Goal: Task Accomplishment & Management: Complete application form

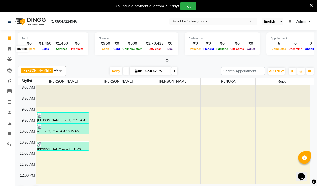
click at [11, 48] on icon at bounding box center [9, 49] width 3 height 4
select select "7580"
select select "service"
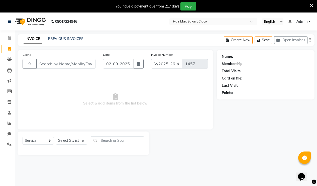
click at [55, 63] on input "Client" at bounding box center [65, 64] width 59 height 10
type input "9890545451"
click at [79, 66] on span "Add Client" at bounding box center [83, 63] width 20 height 5
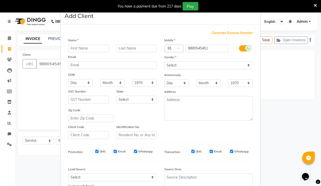
click at [85, 50] on input "text" at bounding box center [88, 49] width 41 height 8
click at [87, 48] on input "[PERSON_NAME]" at bounding box center [88, 49] width 41 height 8
type input "[PERSON_NAME]"
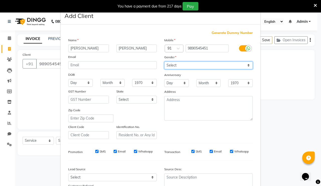
click at [203, 65] on select "Select [DEMOGRAPHIC_DATA] [DEMOGRAPHIC_DATA] Other Prefer Not To Say" at bounding box center [208, 66] width 88 height 8
select select "[DEMOGRAPHIC_DATA]"
click at [164, 62] on select "Select [DEMOGRAPHIC_DATA] [DEMOGRAPHIC_DATA] Other Prefer Not To Say" at bounding box center [208, 66] width 88 height 8
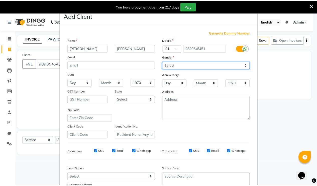
scroll to position [45, 0]
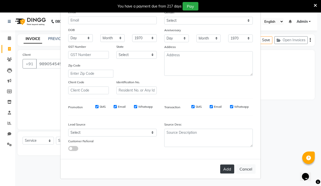
drag, startPoint x: 223, startPoint y: 169, endPoint x: 221, endPoint y: 166, distance: 3.2
click at [223, 169] on button "Add" at bounding box center [227, 169] width 14 height 9
select select
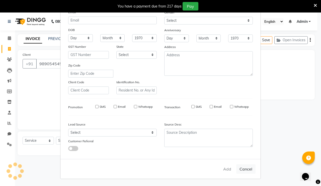
select select
checkbox input "false"
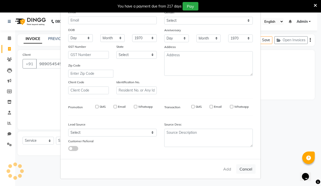
checkbox input "false"
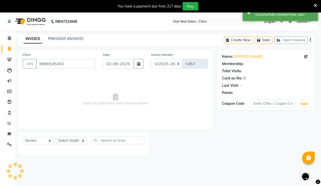
select select "1: Object"
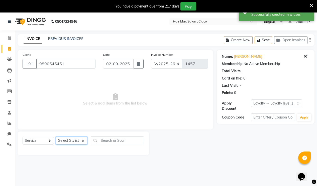
click at [83, 141] on select "Select Stylist [PERSON_NAME] [PERSON_NAME] RENUKA [PERSON_NAME] [PERSON_NAME]" at bounding box center [71, 141] width 31 height 8
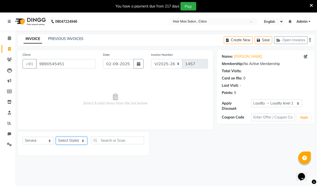
select select "69948"
click at [56, 137] on select "Select Stylist [PERSON_NAME] [PERSON_NAME] RENUKA [PERSON_NAME] [PERSON_NAME]" at bounding box center [71, 141] width 31 height 8
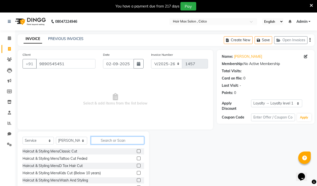
click at [126, 141] on input "text" at bounding box center [117, 141] width 53 height 8
type input "head"
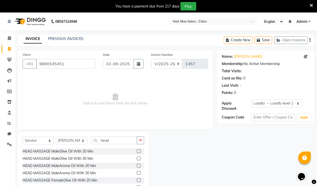
click at [137, 151] on label at bounding box center [139, 152] width 4 height 4
click at [137, 151] on input "checkbox" at bounding box center [138, 151] width 3 height 3
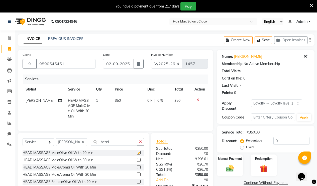
checkbox input "false"
click at [82, 146] on select "Select Stylist [PERSON_NAME] [PERSON_NAME] RENUKA [PERSON_NAME] [PERSON_NAME]" at bounding box center [71, 142] width 31 height 8
select select "69949"
click at [56, 142] on select "Select Stylist [PERSON_NAME] [PERSON_NAME] RENUKA [PERSON_NAME] [PERSON_NAME]" at bounding box center [71, 142] width 31 height 8
drag, startPoint x: 142, startPoint y: 145, endPoint x: 133, endPoint y: 143, distance: 8.5
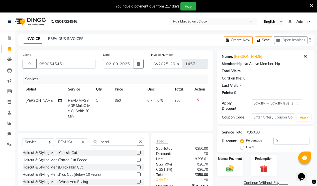
click at [141, 144] on button "button" at bounding box center [140, 142] width 7 height 8
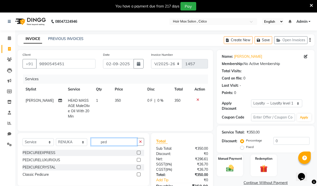
type input "ped"
click at [138, 155] on label at bounding box center [139, 153] width 4 height 4
click at [138, 155] on input "checkbox" at bounding box center [138, 153] width 3 height 3
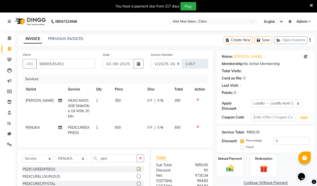
checkbox input "false"
click at [197, 127] on icon at bounding box center [197, 127] width 3 height 4
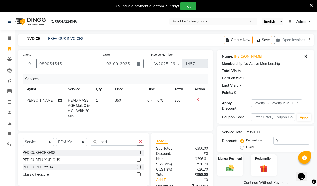
scroll to position [32, 0]
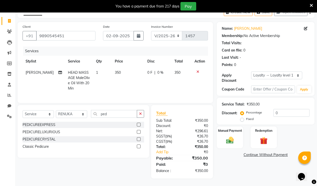
click at [140, 132] on label at bounding box center [139, 132] width 4 height 4
click at [140, 132] on input "checkbox" at bounding box center [138, 132] width 3 height 3
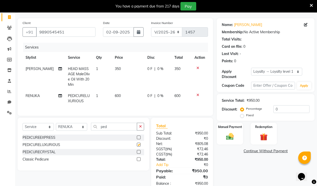
checkbox input "false"
click at [234, 132] on img at bounding box center [229, 136] width 13 height 9
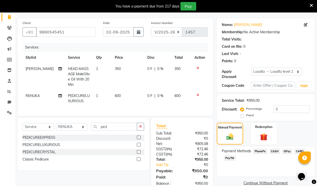
click at [260, 149] on span "PhonePe" at bounding box center [260, 152] width 14 height 6
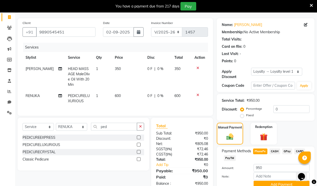
scroll to position [50, 0]
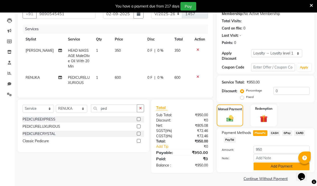
click at [271, 164] on button "Add Payment" at bounding box center [281, 167] width 56 height 8
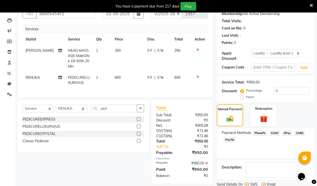
scroll to position [94, 0]
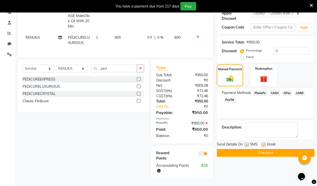
click at [263, 143] on label at bounding box center [263, 145] width 4 height 4
click at [263, 143] on input "checkbox" at bounding box center [262, 144] width 3 height 3
checkbox input "false"
drag, startPoint x: 260, startPoint y: 143, endPoint x: 257, endPoint y: 144, distance: 2.9
click at [260, 149] on button "Checkout" at bounding box center [266, 153] width 98 height 8
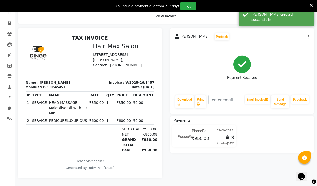
click at [311, 5] on icon at bounding box center [311, 5] width 3 height 5
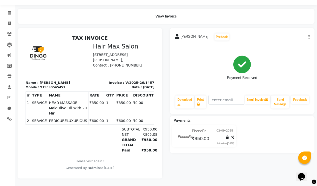
select select "7580"
select select "service"
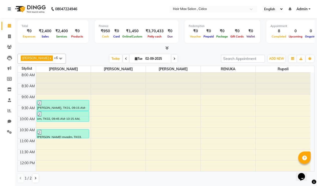
click at [167, 48] on icon at bounding box center [166, 48] width 3 height 4
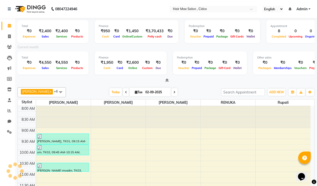
click at [166, 78] on span at bounding box center [165, 80] width 5 height 5
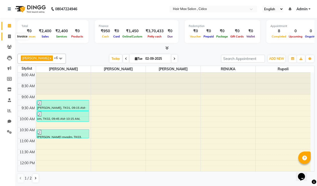
click at [10, 35] on icon at bounding box center [9, 37] width 3 height 4
select select "service"
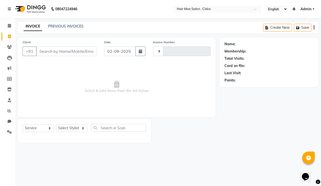
type input "1458"
select select "7580"
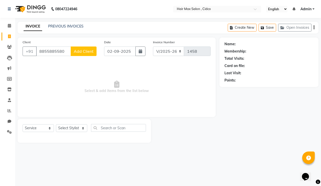
type input "8855885580"
click at [90, 53] on span "Add Client" at bounding box center [84, 51] width 20 height 5
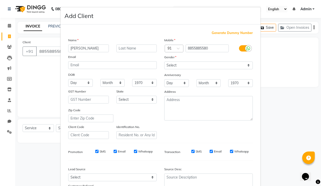
type input "[PERSON_NAME]"
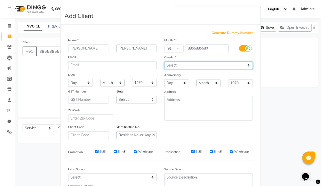
select select "[DEMOGRAPHIC_DATA]"
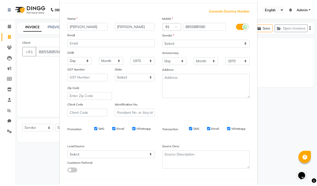
scroll to position [45, 0]
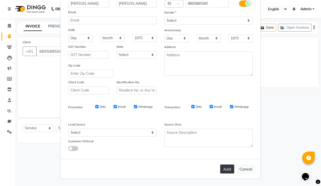
click at [222, 170] on button "Add" at bounding box center [227, 169] width 14 height 9
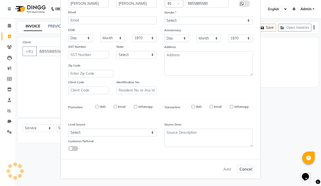
select select
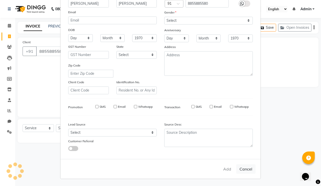
select select
checkbox input "false"
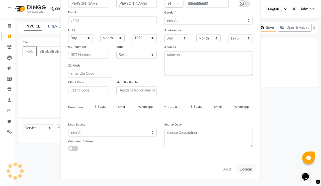
checkbox input "false"
select select "1: Object"
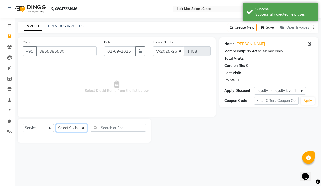
click at [83, 129] on select "Select Stylist [PERSON_NAME] [PERSON_NAME] RENUKA [PERSON_NAME] [PERSON_NAME]" at bounding box center [71, 128] width 31 height 8
select select "69948"
click at [56, 124] on select "Select Stylist [PERSON_NAME] [PERSON_NAME] RENUKA [PERSON_NAME] [PERSON_NAME]" at bounding box center [71, 128] width 31 height 8
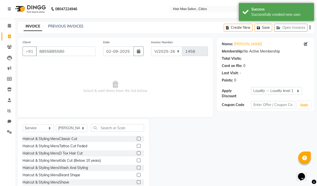
click at [137, 139] on label at bounding box center [139, 139] width 4 height 4
click at [137, 139] on input "checkbox" at bounding box center [138, 138] width 3 height 3
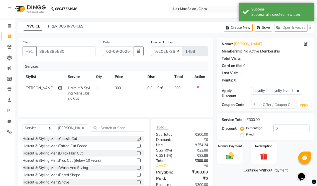
checkbox input "false"
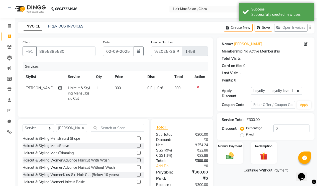
scroll to position [25, 0]
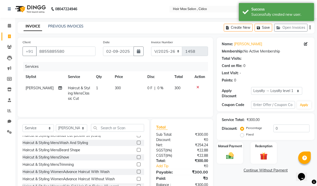
click at [137, 156] on label at bounding box center [139, 158] width 4 height 4
click at [137, 156] on input "checkbox" at bounding box center [138, 157] width 3 height 3
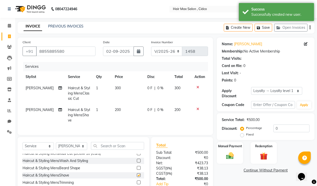
checkbox input "false"
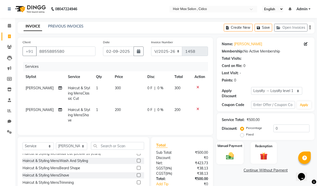
click at [228, 147] on div "Manual Payment" at bounding box center [229, 153] width 27 height 23
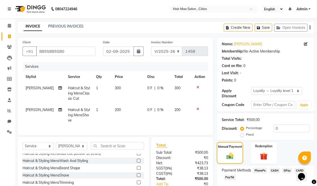
drag, startPoint x: 275, startPoint y: 167, endPoint x: 272, endPoint y: 166, distance: 3.5
click at [275, 168] on span "CASH" at bounding box center [274, 171] width 11 height 6
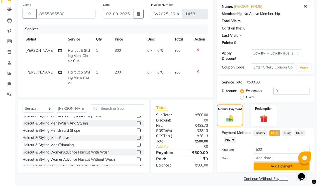
click at [266, 165] on button "Add Payment" at bounding box center [281, 167] width 56 height 8
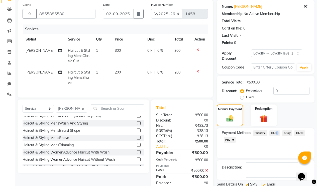
scroll to position [89, 0]
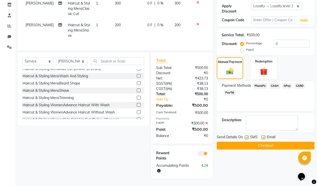
click at [262, 136] on label at bounding box center [263, 138] width 4 height 4
click at [262, 136] on input "checkbox" at bounding box center [262, 137] width 3 height 3
checkbox input "false"
drag, startPoint x: 247, startPoint y: 129, endPoint x: 246, endPoint y: 133, distance: 4.1
click at [247, 136] on label at bounding box center [247, 138] width 4 height 4
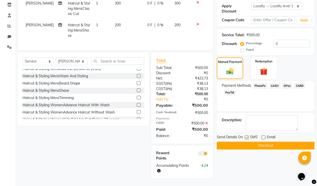
click at [247, 136] on input "checkbox" at bounding box center [246, 137] width 3 height 3
click at [246, 136] on label at bounding box center [247, 138] width 4 height 4
click at [246, 136] on input "checkbox" at bounding box center [246, 137] width 3 height 3
checkbox input "true"
drag, startPoint x: 258, startPoint y: 138, endPoint x: 254, endPoint y: 139, distance: 4.0
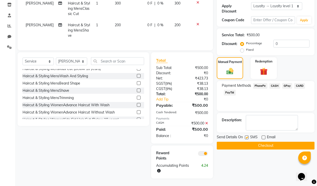
click at [259, 142] on button "Checkout" at bounding box center [266, 146] width 98 height 8
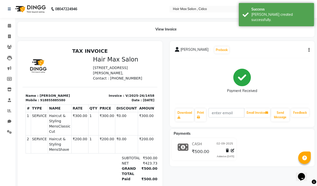
select select "service"
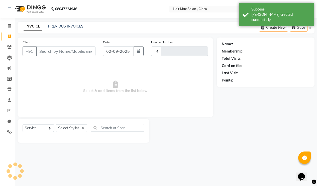
type input "1459"
select select "7580"
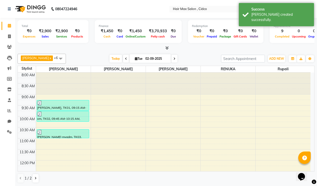
click at [169, 49] on div at bounding box center [166, 48] width 297 height 5
click at [167, 48] on icon at bounding box center [166, 48] width 3 height 4
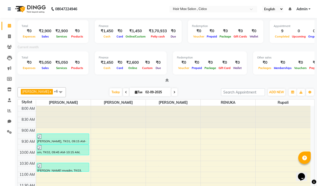
click at [168, 80] on icon at bounding box center [166, 81] width 3 height 4
